Goal: Check status: Check status

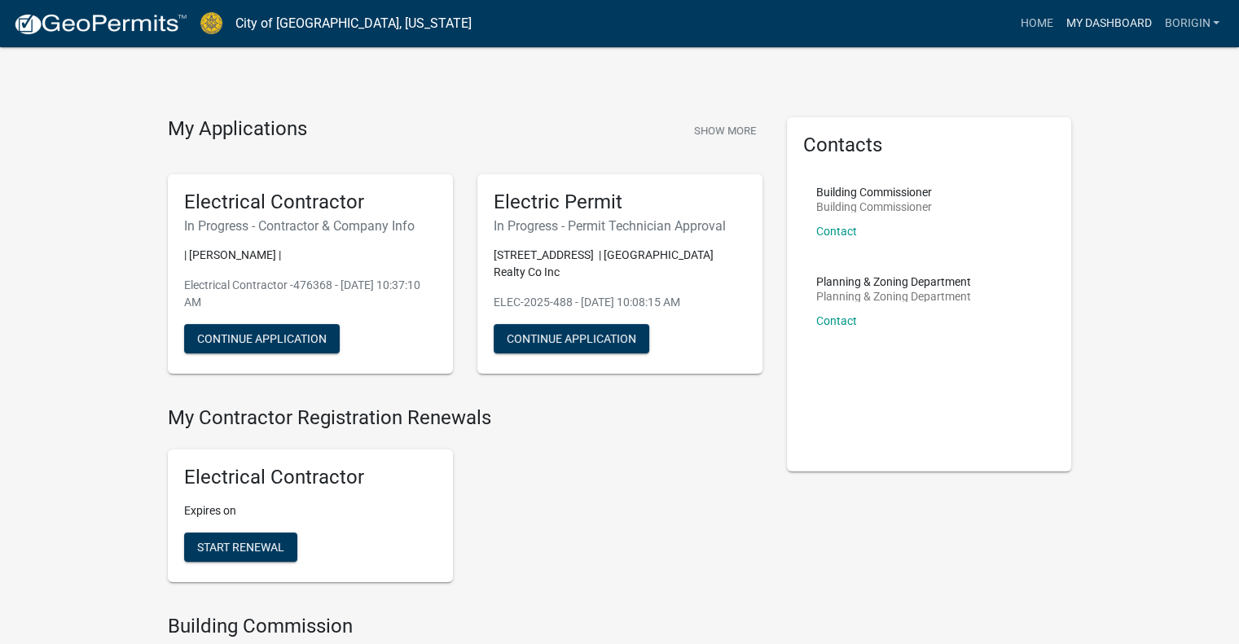
click at [1101, 36] on link "My Dashboard" at bounding box center [1108, 23] width 99 height 31
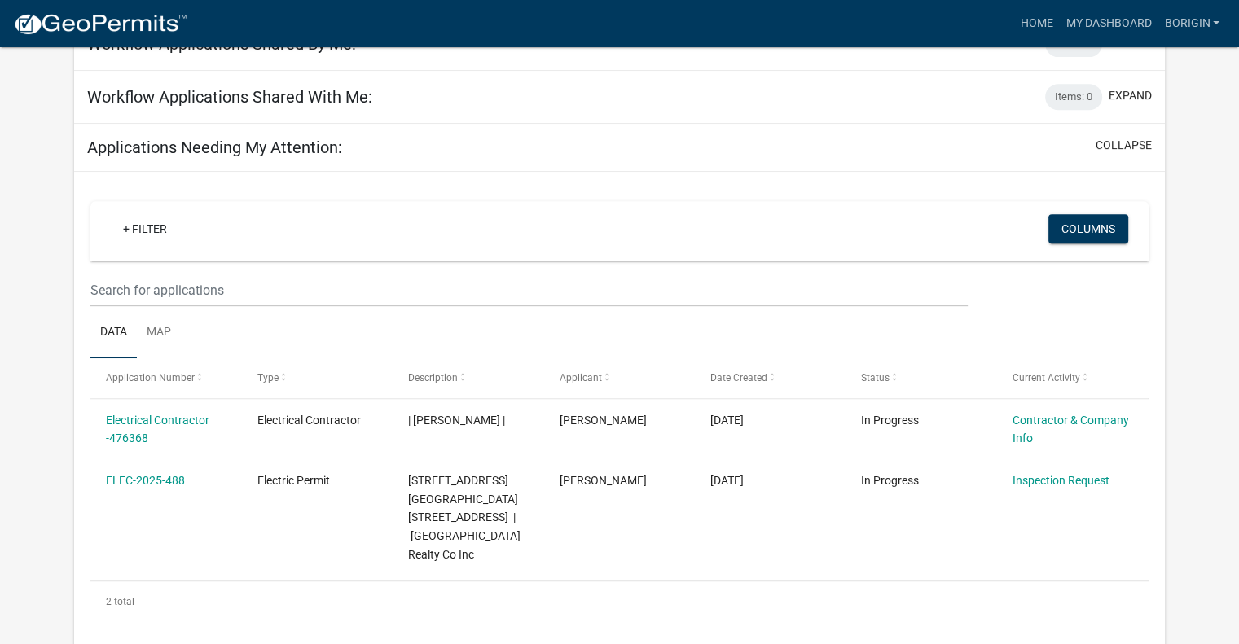
scroll to position [733, 0]
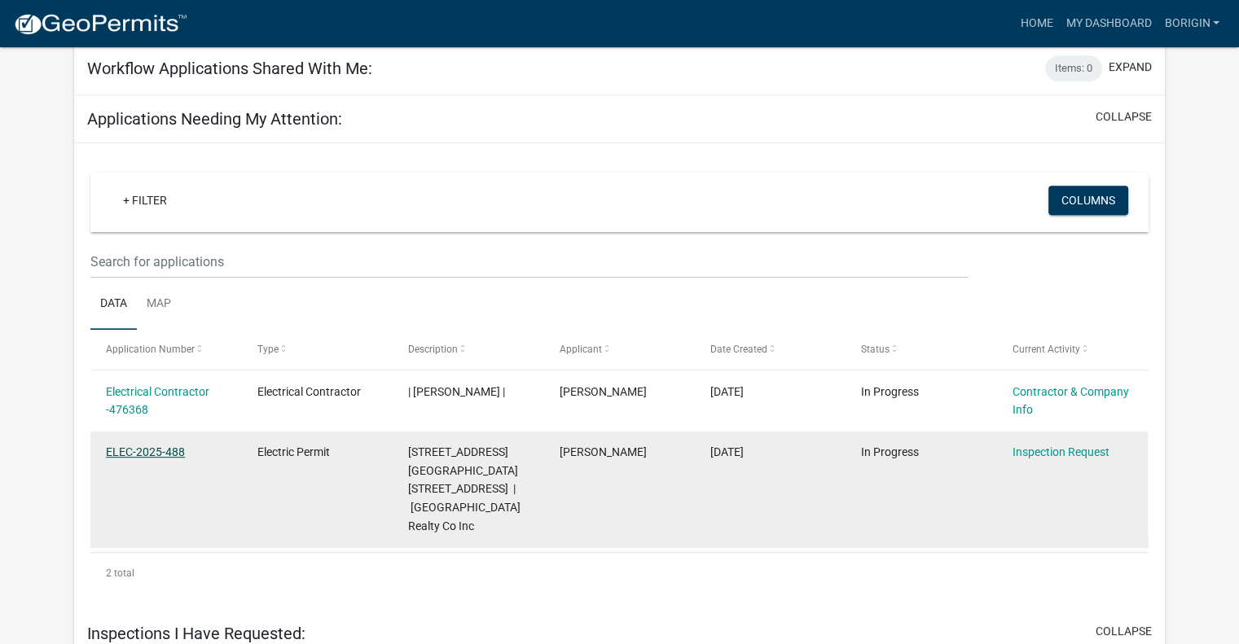
click at [158, 446] on link "ELEC-2025-488" at bounding box center [145, 452] width 79 height 13
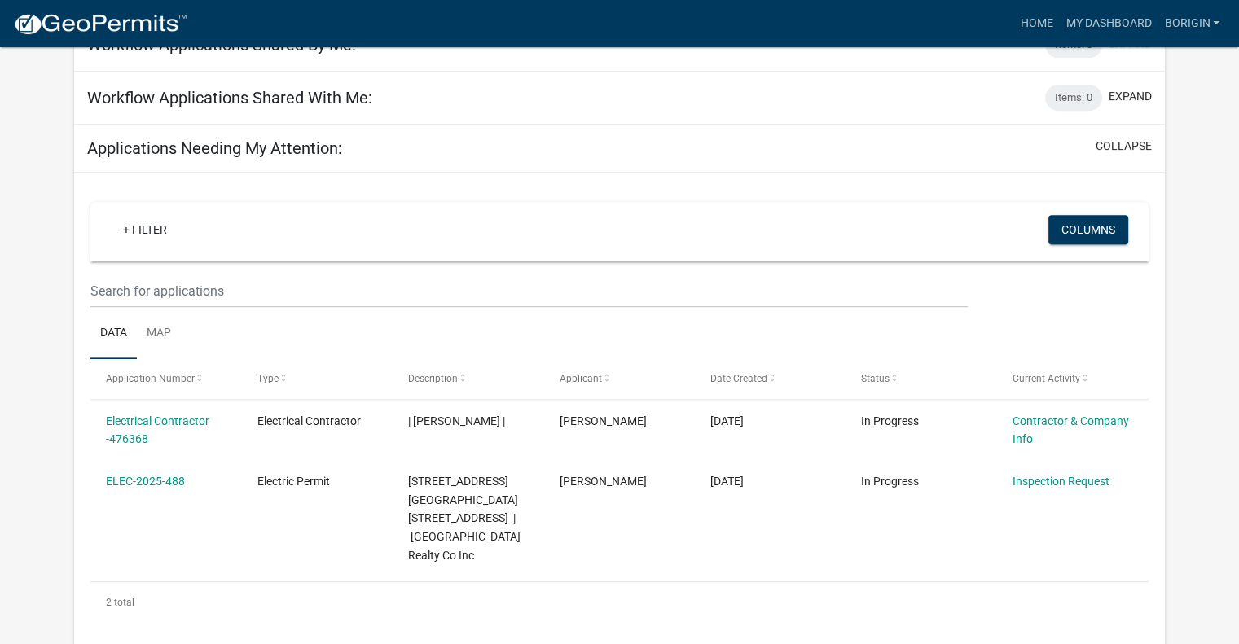
scroll to position [714, 0]
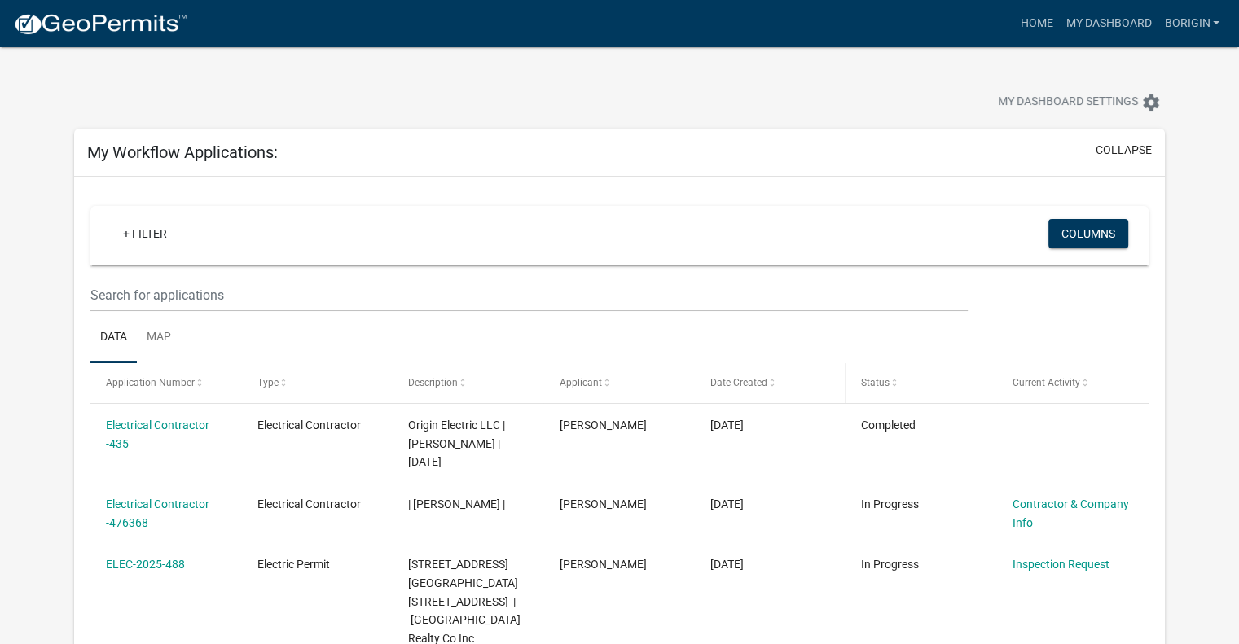
scroll to position [81, 0]
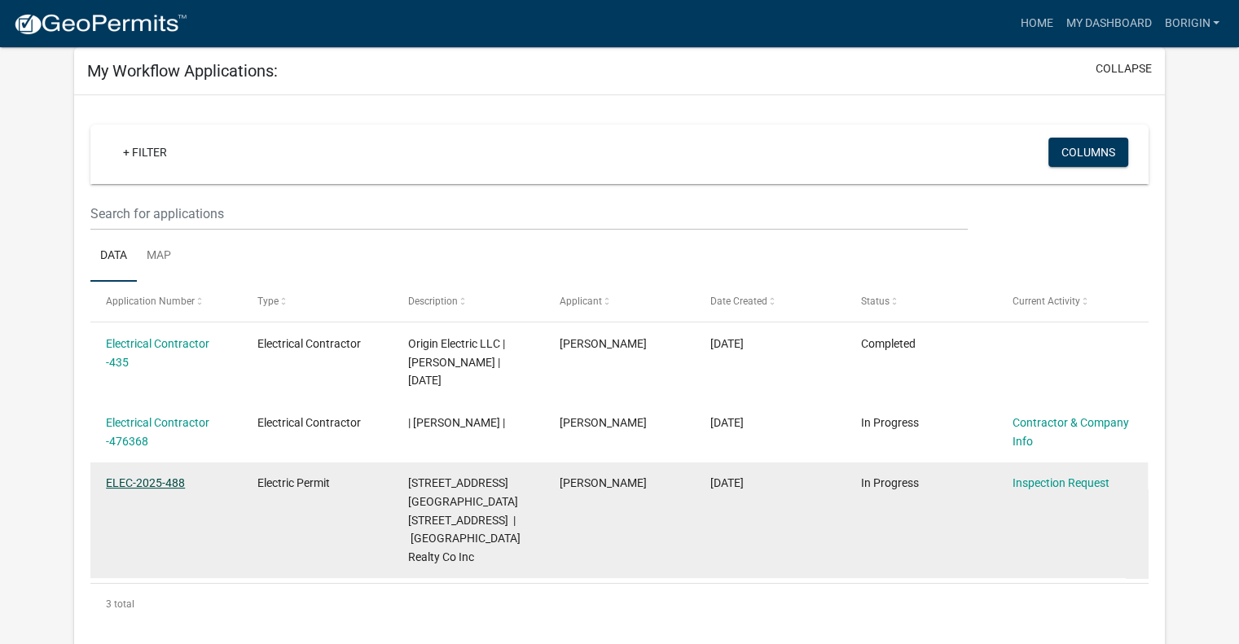
click at [133, 481] on link "ELEC-2025-488" at bounding box center [145, 483] width 79 height 13
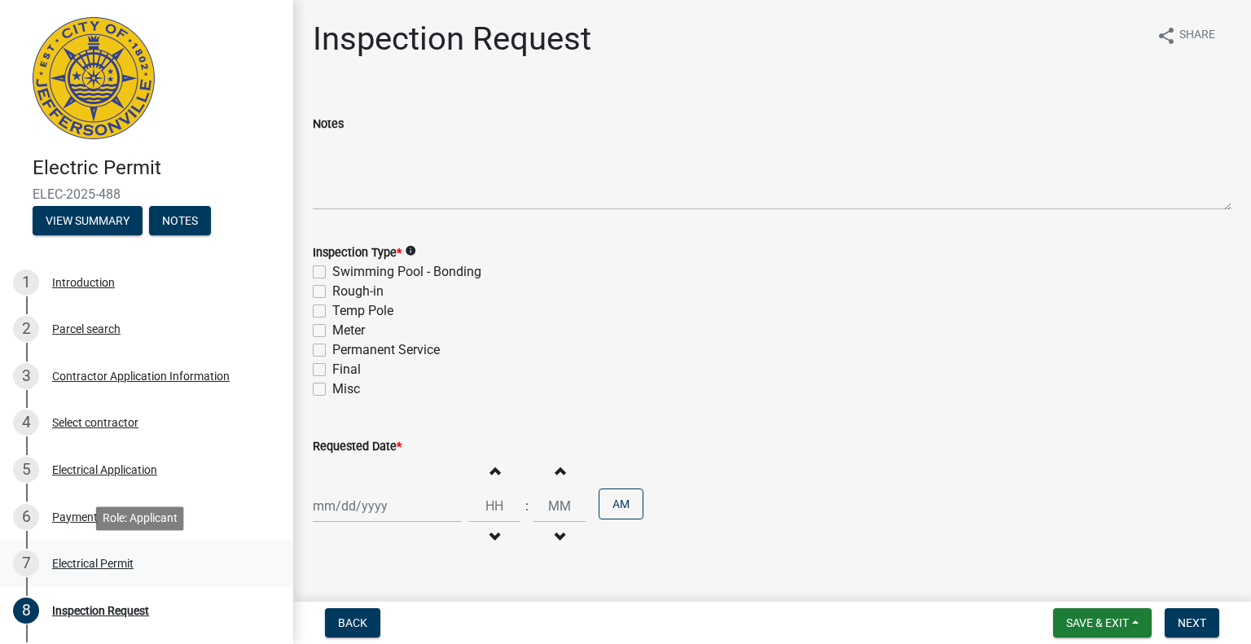
click at [99, 564] on div "Electrical Permit" at bounding box center [92, 563] width 81 height 11
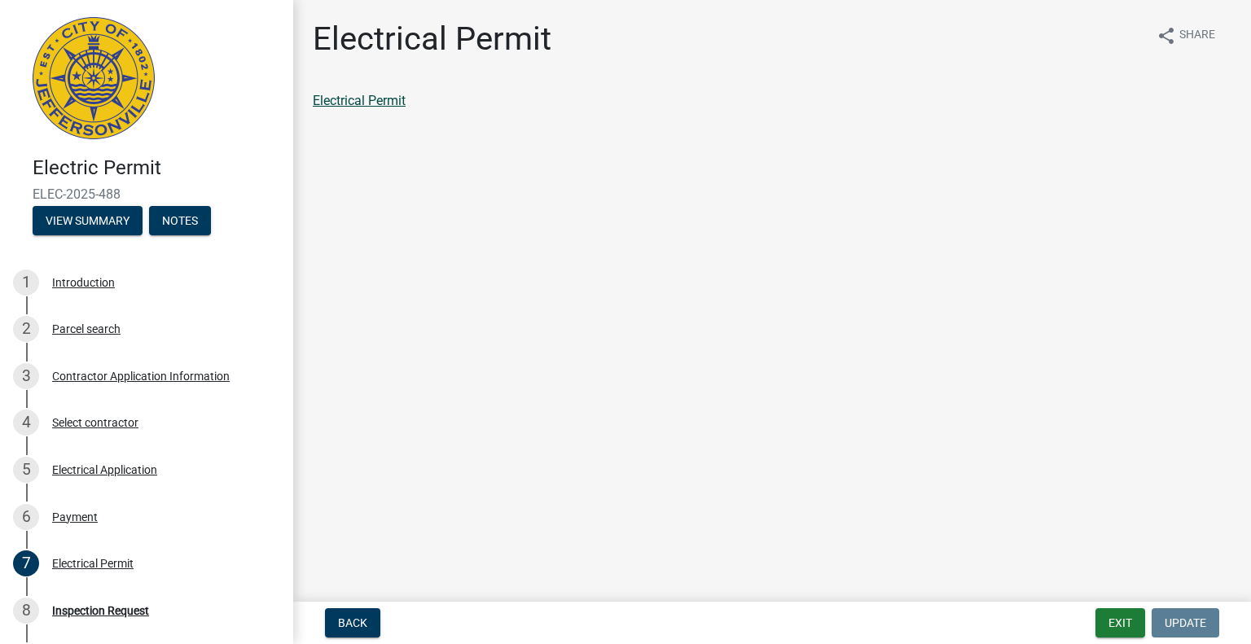
click at [349, 94] on link "Electrical Permit" at bounding box center [359, 100] width 93 height 15
